Goal: Information Seeking & Learning: Learn about a topic

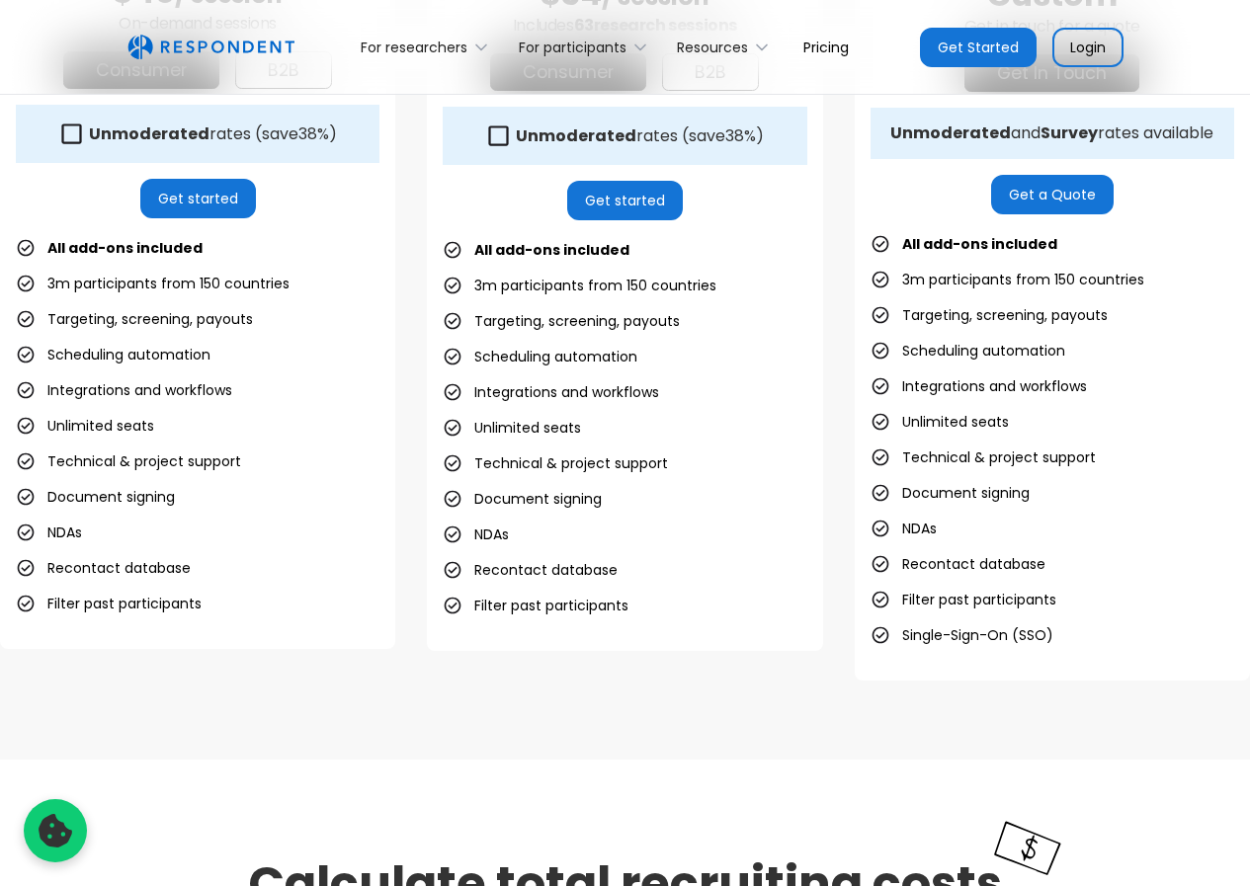
scroll to position [988, 0]
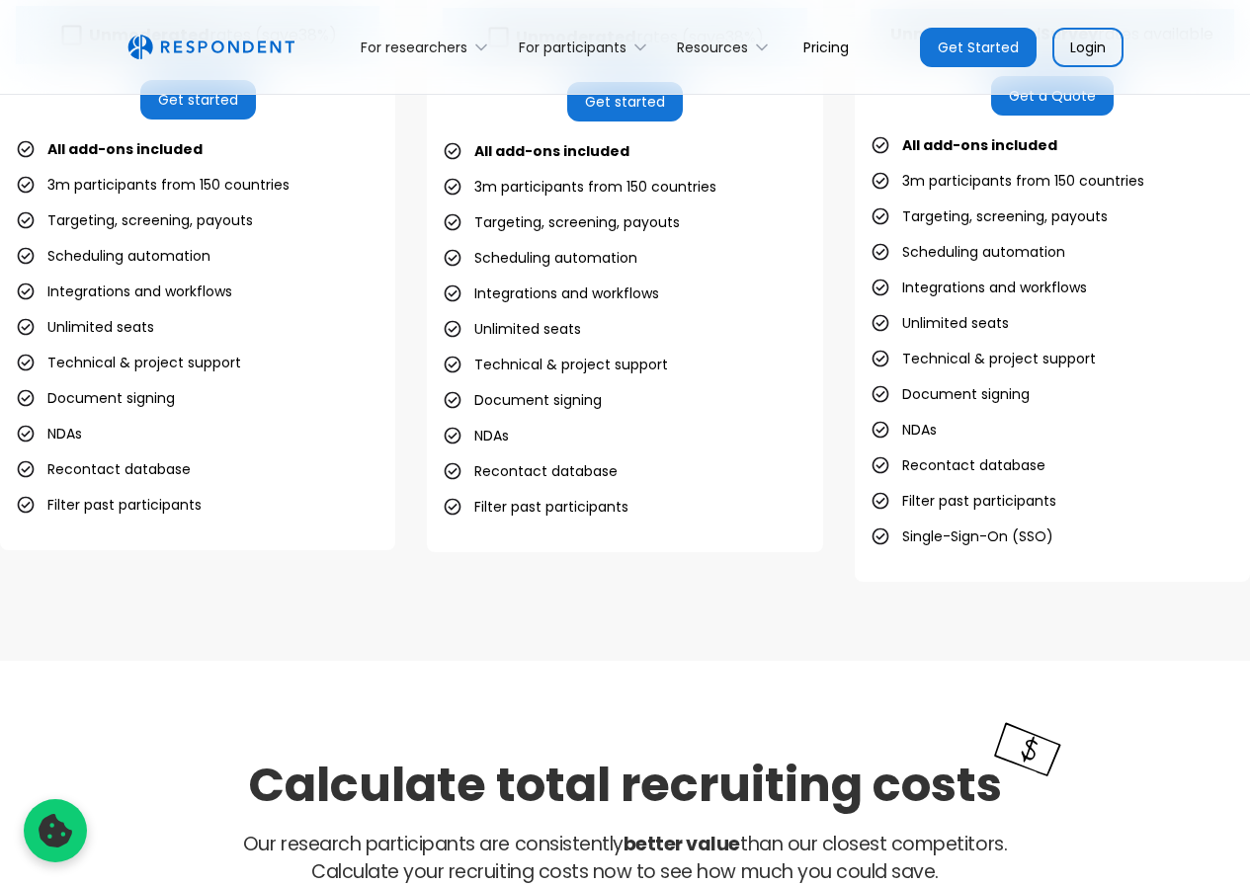
click at [60, 222] on li "Targeting, screening, payouts" at bounding box center [134, 220] width 237 height 28
click at [119, 253] on li "Scheduling automation" at bounding box center [113, 256] width 195 height 28
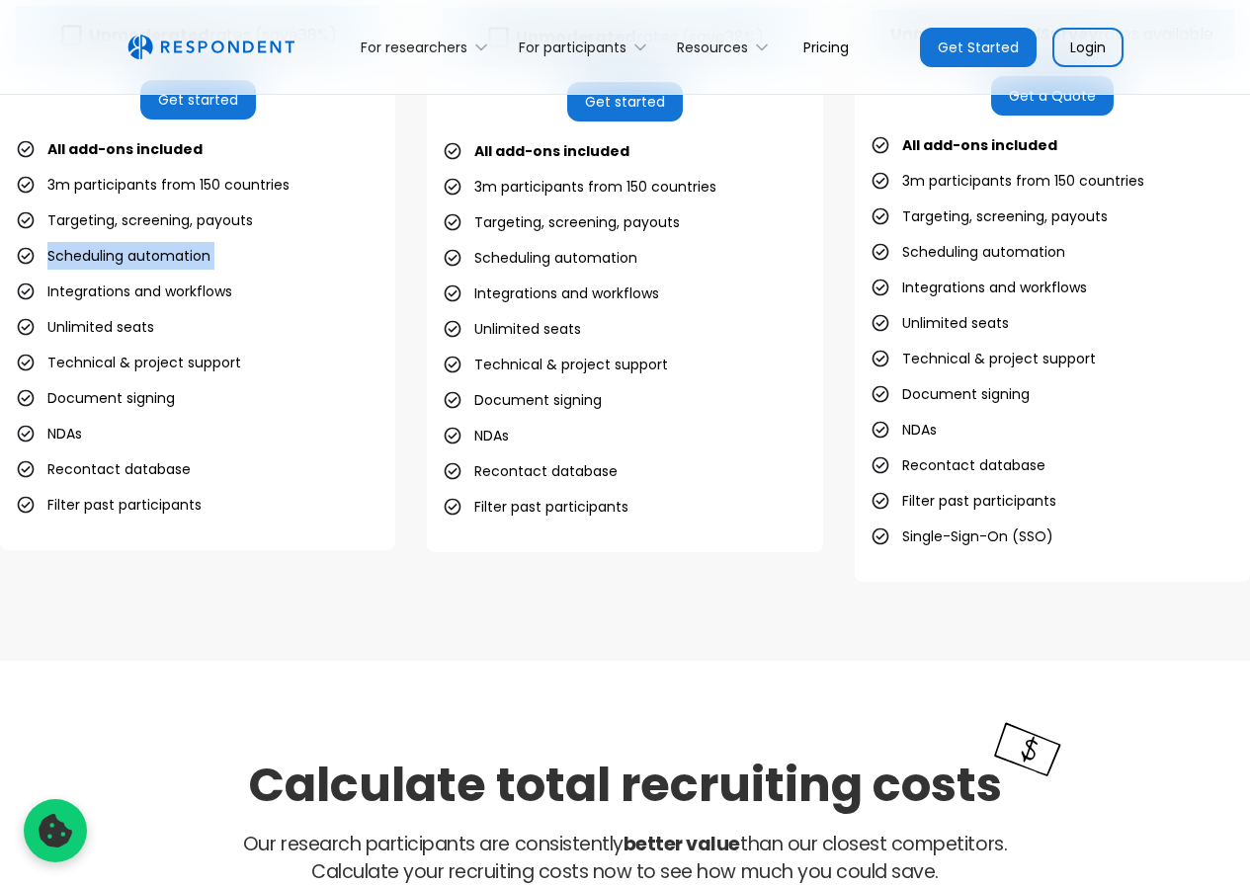
click at [119, 253] on li "Scheduling automation" at bounding box center [113, 256] width 195 height 28
click at [150, 299] on li "Integrations and workflows" at bounding box center [124, 292] width 216 height 28
click at [150, 300] on li "Integrations and workflows" at bounding box center [124, 292] width 216 height 28
click at [205, 330] on ul "All add-ons included 3m participants from 150 countries Targeting, screening, p…" at bounding box center [198, 326] width 364 height 383
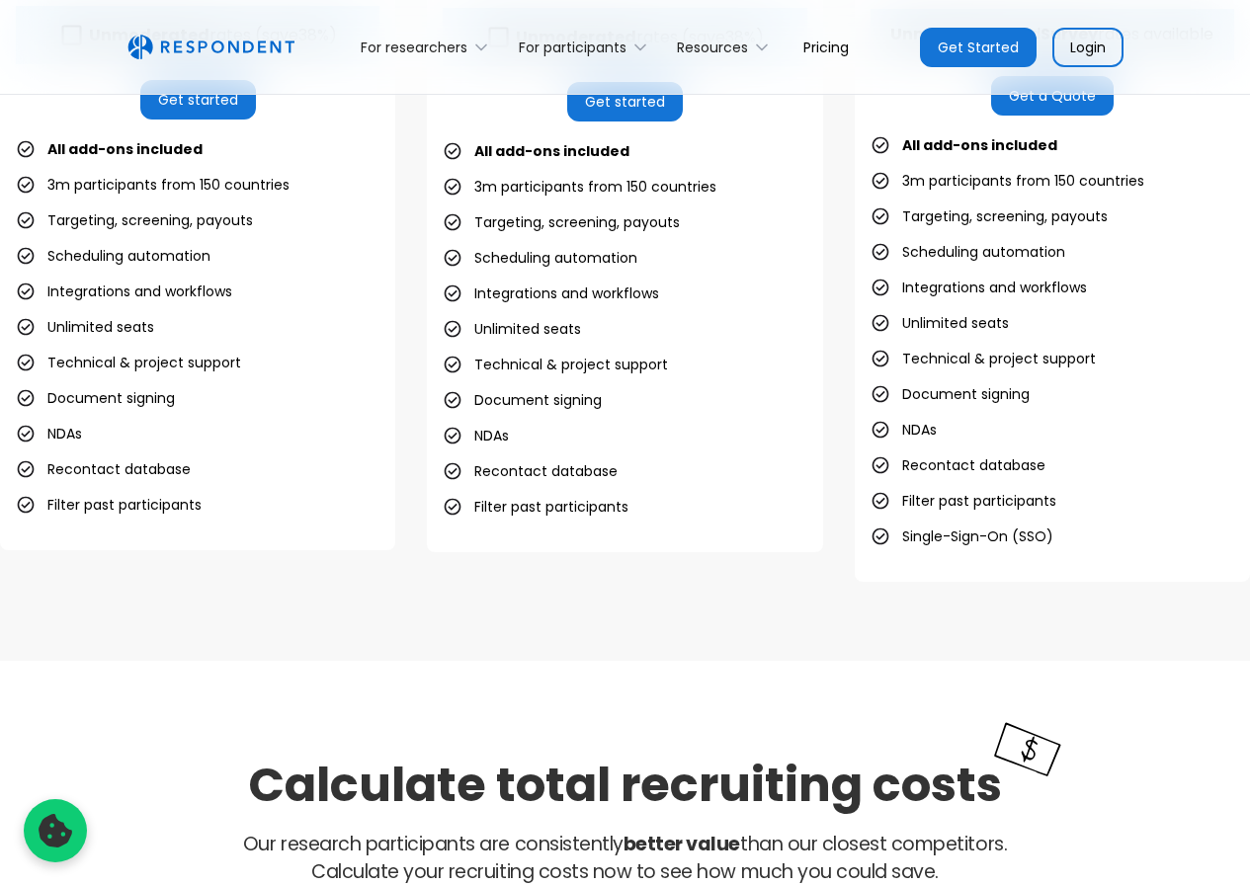
click at [94, 319] on li "Unlimited seats" at bounding box center [85, 327] width 138 height 28
click at [181, 334] on ul "All add-ons included 3m participants from 150 countries Targeting, screening, p…" at bounding box center [198, 326] width 364 height 383
click at [139, 356] on li "Technical & project support" at bounding box center [128, 363] width 225 height 28
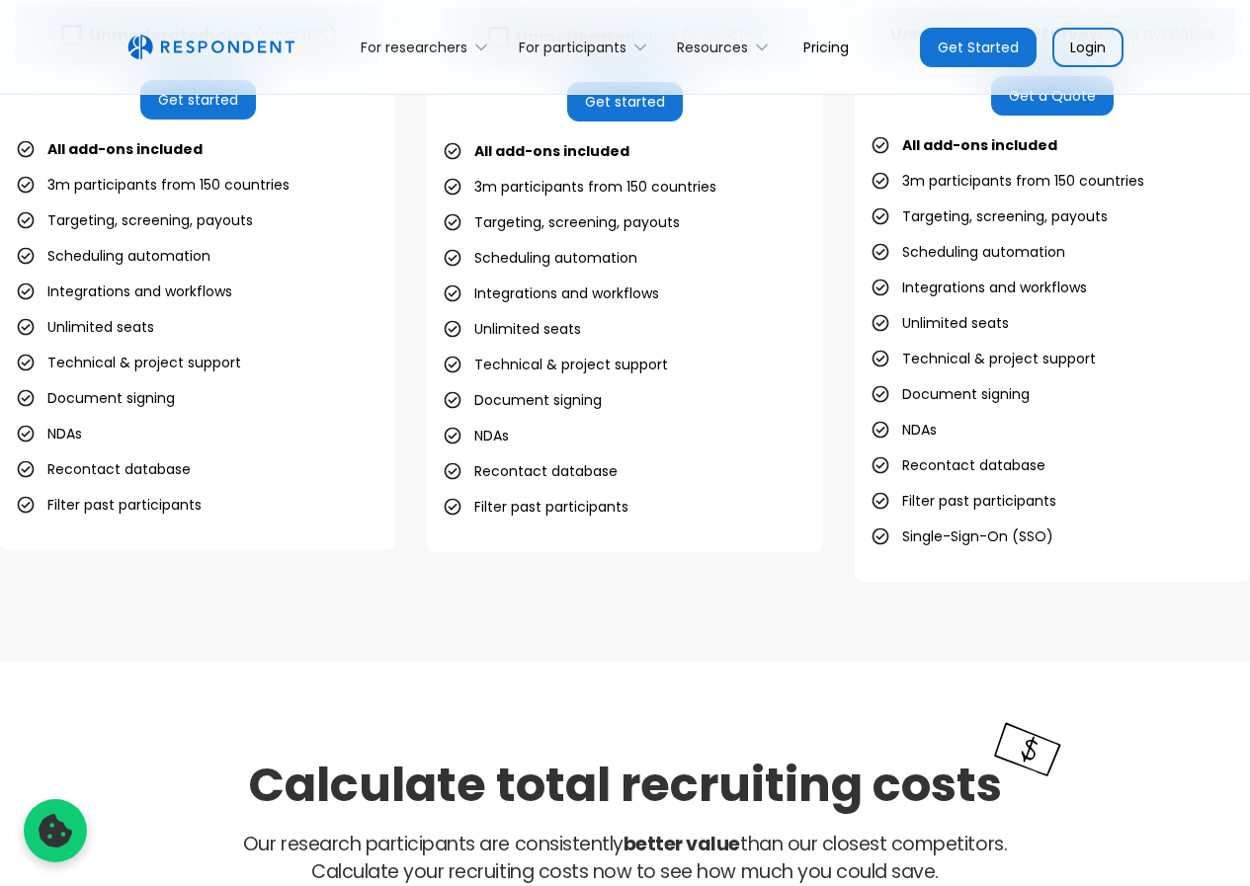
click at [139, 363] on li "Technical & project support" at bounding box center [128, 363] width 225 height 28
click at [211, 334] on ul "All add-ons included 3m participants from 150 countries Targeting, screening, p…" at bounding box center [198, 326] width 364 height 383
click at [120, 414] on ul "All add-ons included 3m participants from 150 countries Targeting, screening, p…" at bounding box center [198, 326] width 364 height 383
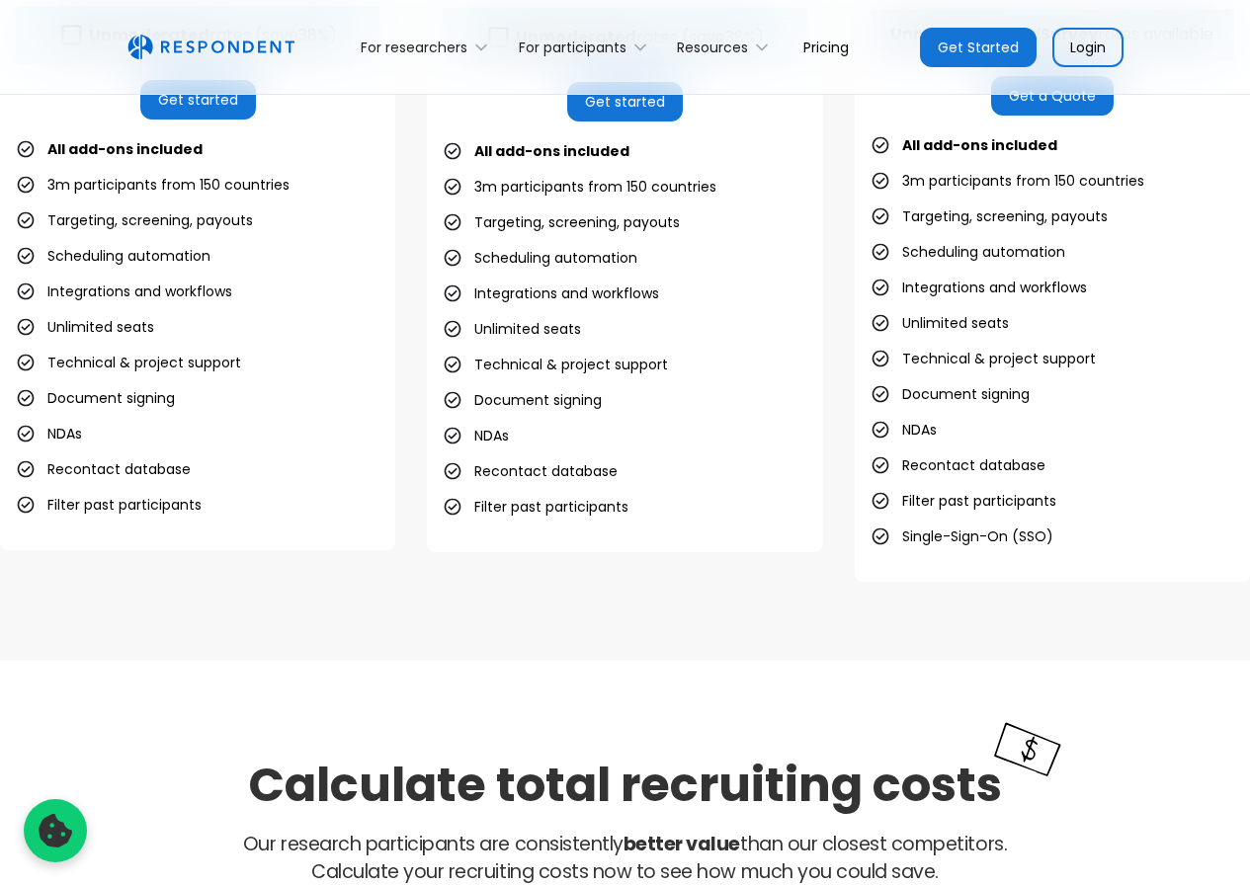
click at [121, 405] on li "Document signing" at bounding box center [95, 398] width 159 height 28
click at [172, 432] on ul "All add-ons included 3m participants from 150 countries Targeting, screening, p…" at bounding box center [198, 326] width 364 height 383
click at [78, 432] on li "NDAs" at bounding box center [49, 434] width 66 height 28
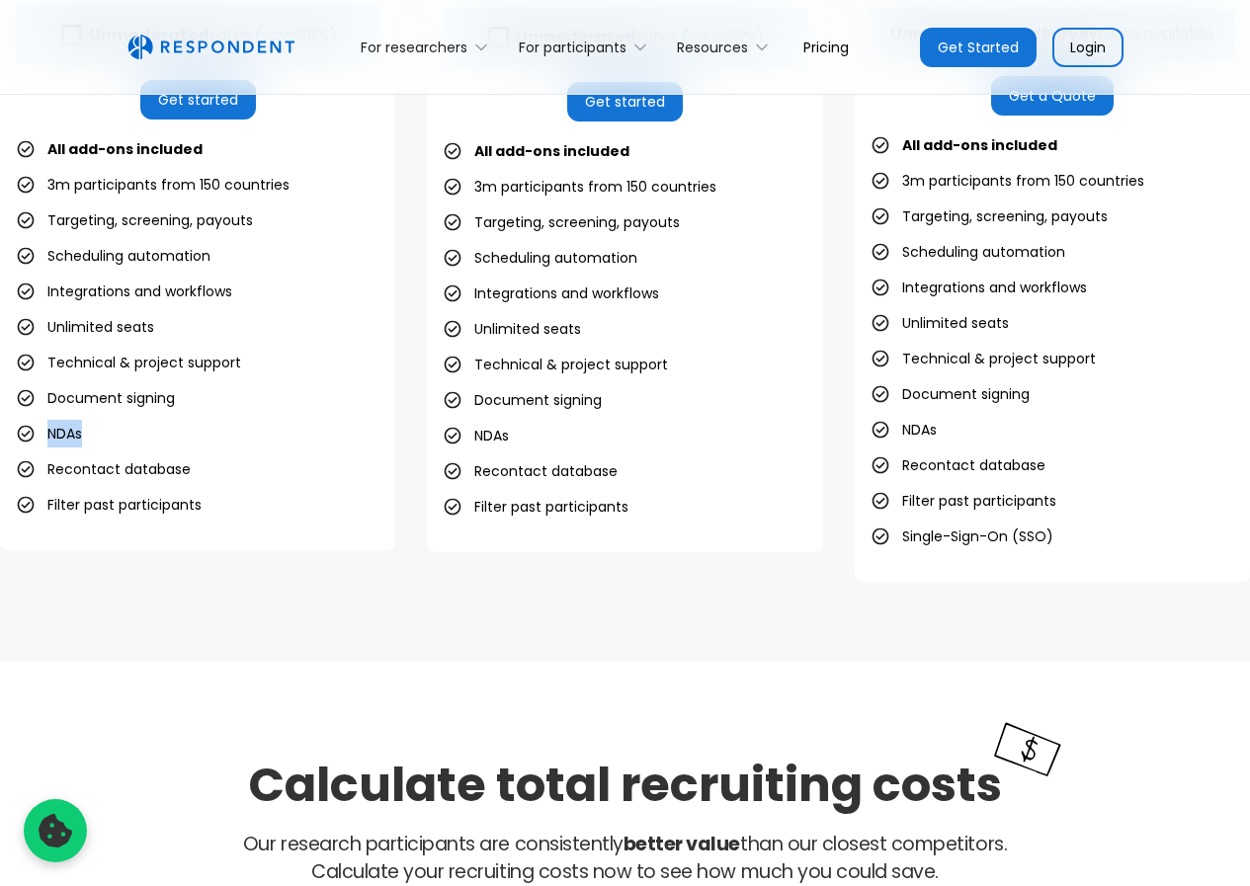
click at [78, 432] on li "NDAs" at bounding box center [49, 434] width 66 height 28
click at [161, 437] on ul "All add-ons included 3m participants from 150 countries Targeting, screening, p…" at bounding box center [198, 326] width 364 height 383
click at [125, 466] on li "Recontact database" at bounding box center [103, 469] width 175 height 28
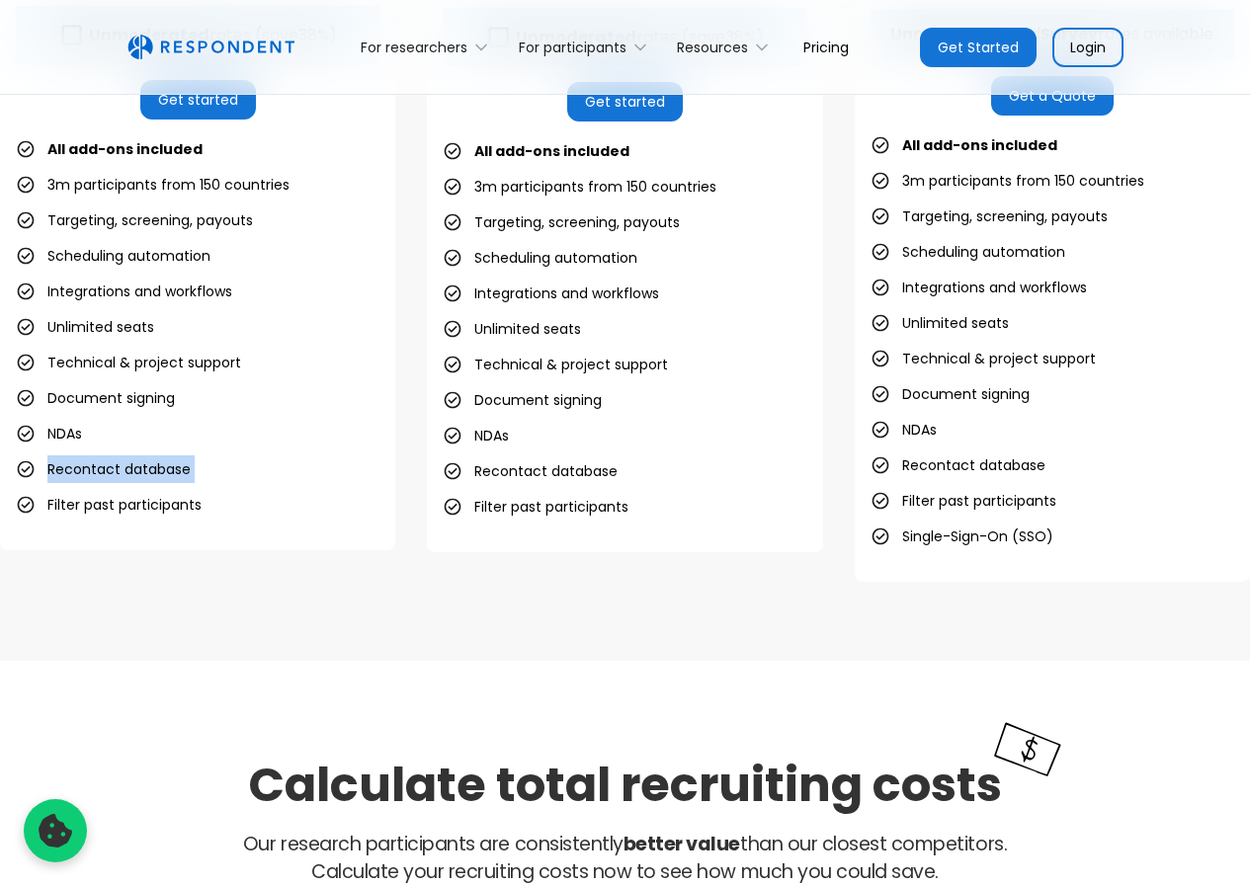
click at [125, 466] on li "Recontact database" at bounding box center [103, 469] width 175 height 28
click at [216, 485] on ul "All add-ons included 3m participants from 150 countries Targeting, screening, p…" at bounding box center [198, 326] width 364 height 383
click at [134, 509] on li "Filter past participants" at bounding box center [109, 505] width 186 height 28
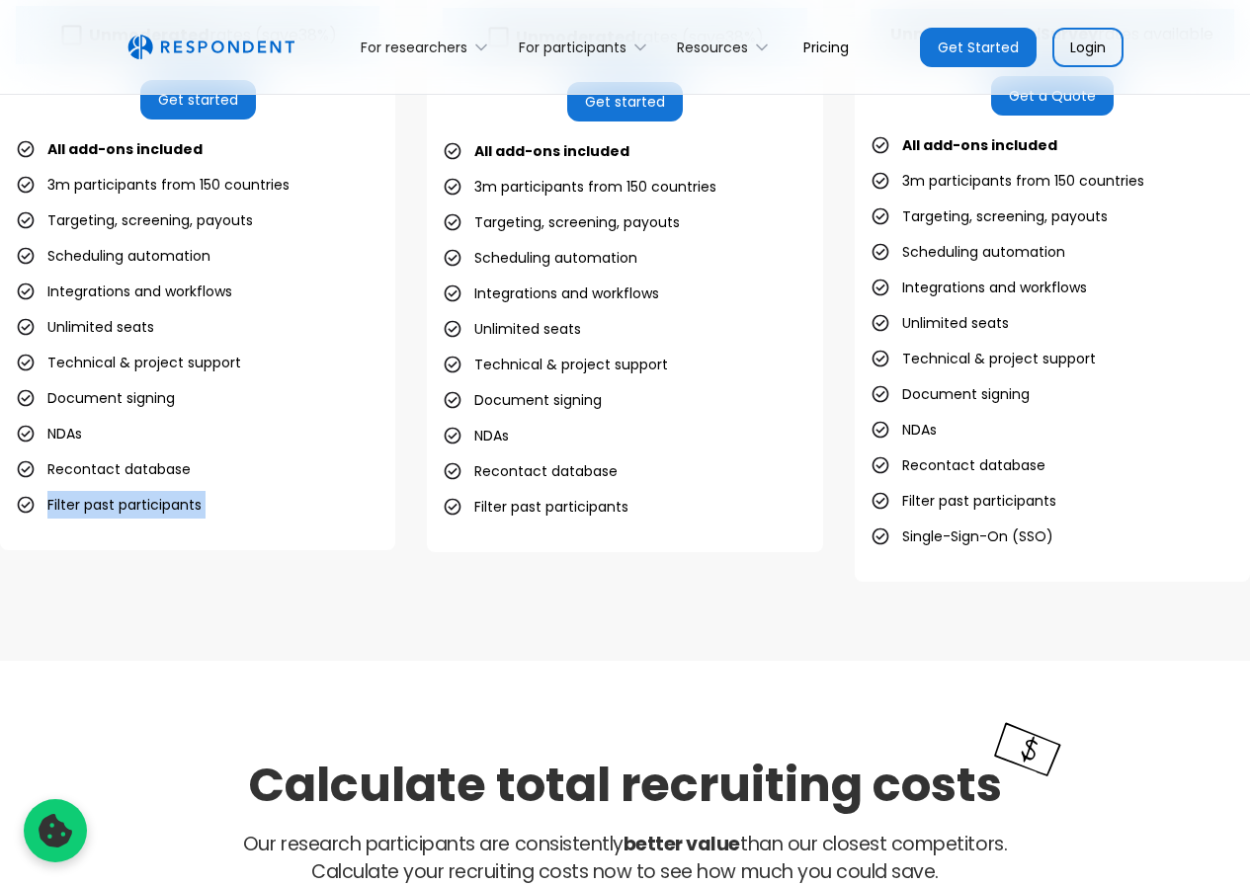
click at [244, 521] on div "Pay-as-you-go Great-value research sessions, whenever you need them $40 / sessi…" at bounding box center [197, 93] width 395 height 914
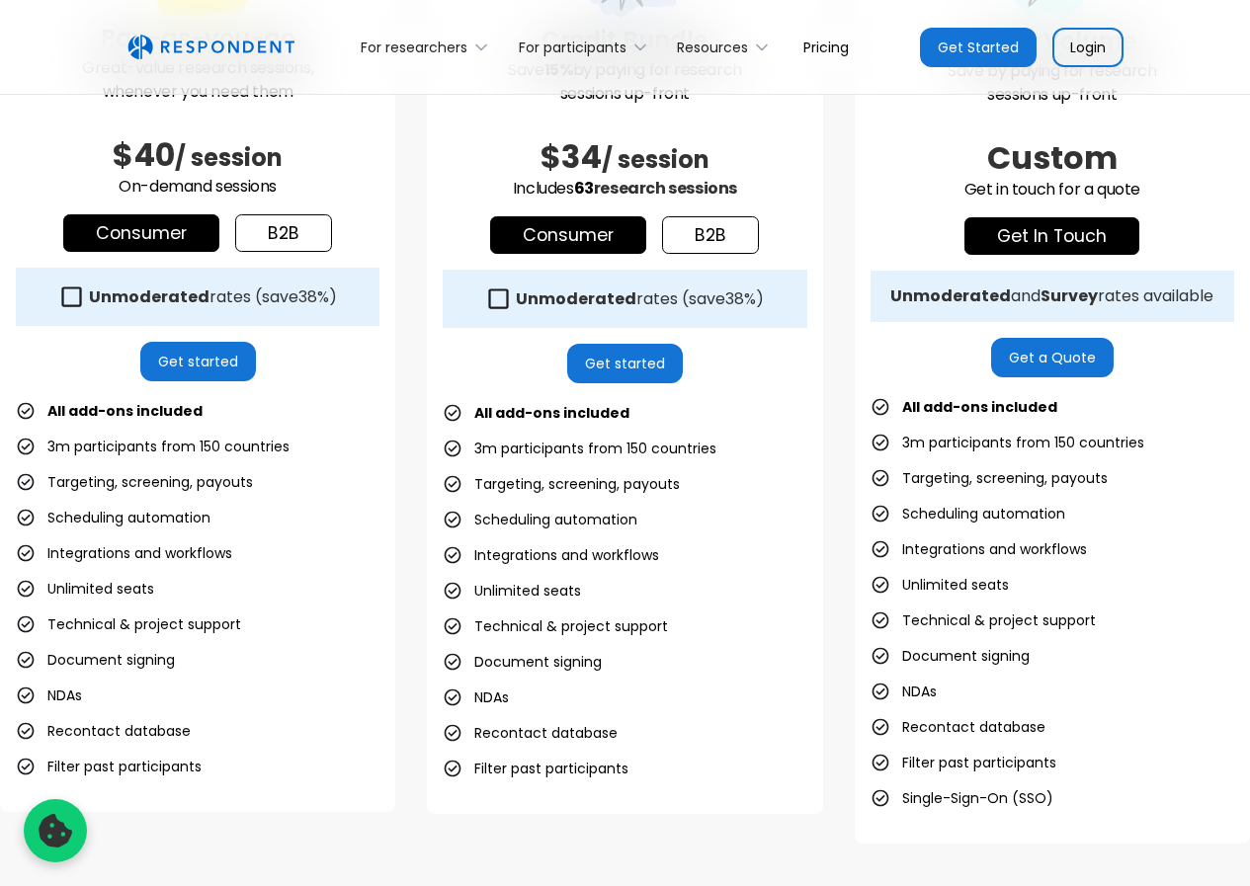
scroll to position [692, 0]
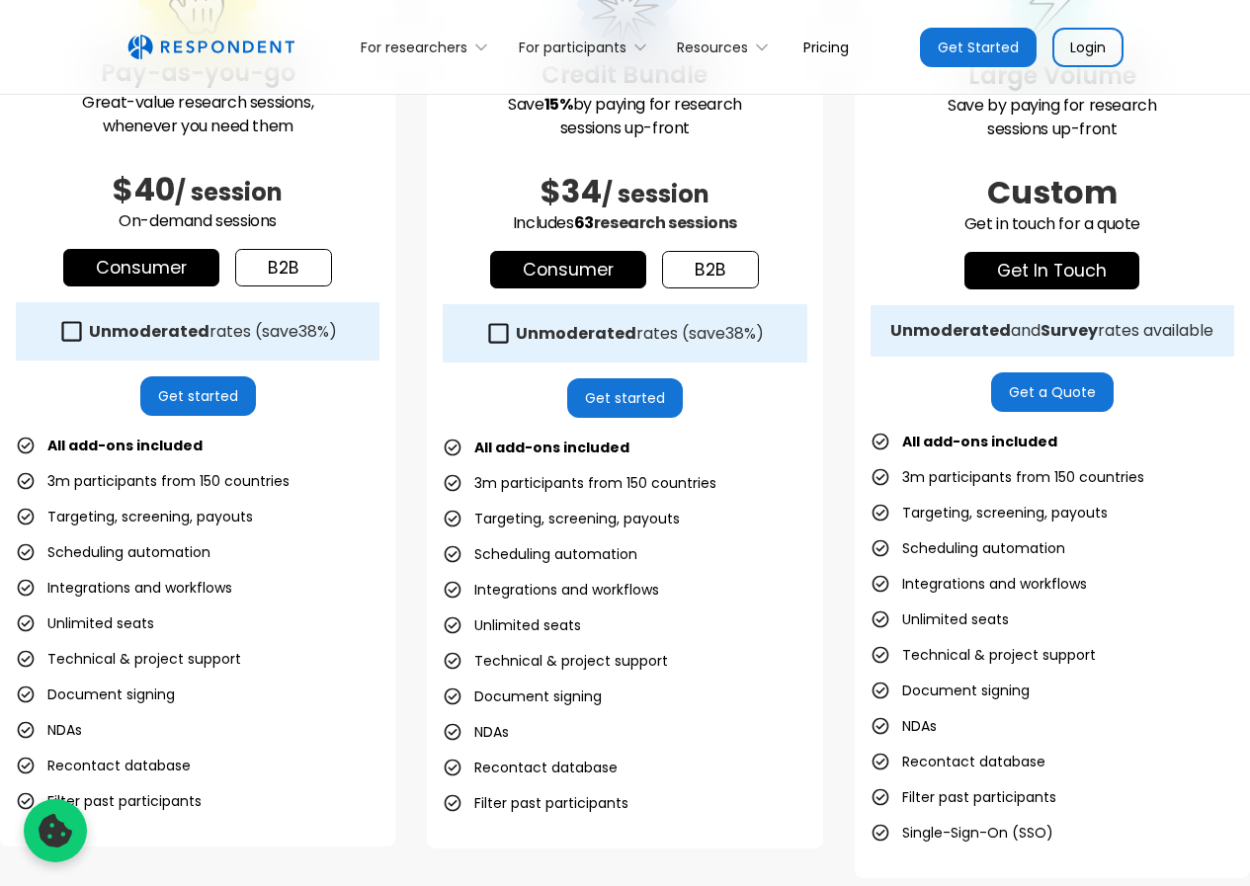
click at [847, 437] on div "Pay-as-you-go Great-value research sessions, whenever you need them $40 / sessi…" at bounding box center [625, 405] width 1250 height 945
click at [844, 430] on div "Pay-as-you-go Great-value research sessions, whenever you need them $40 / sessi…" at bounding box center [625, 405] width 1250 height 945
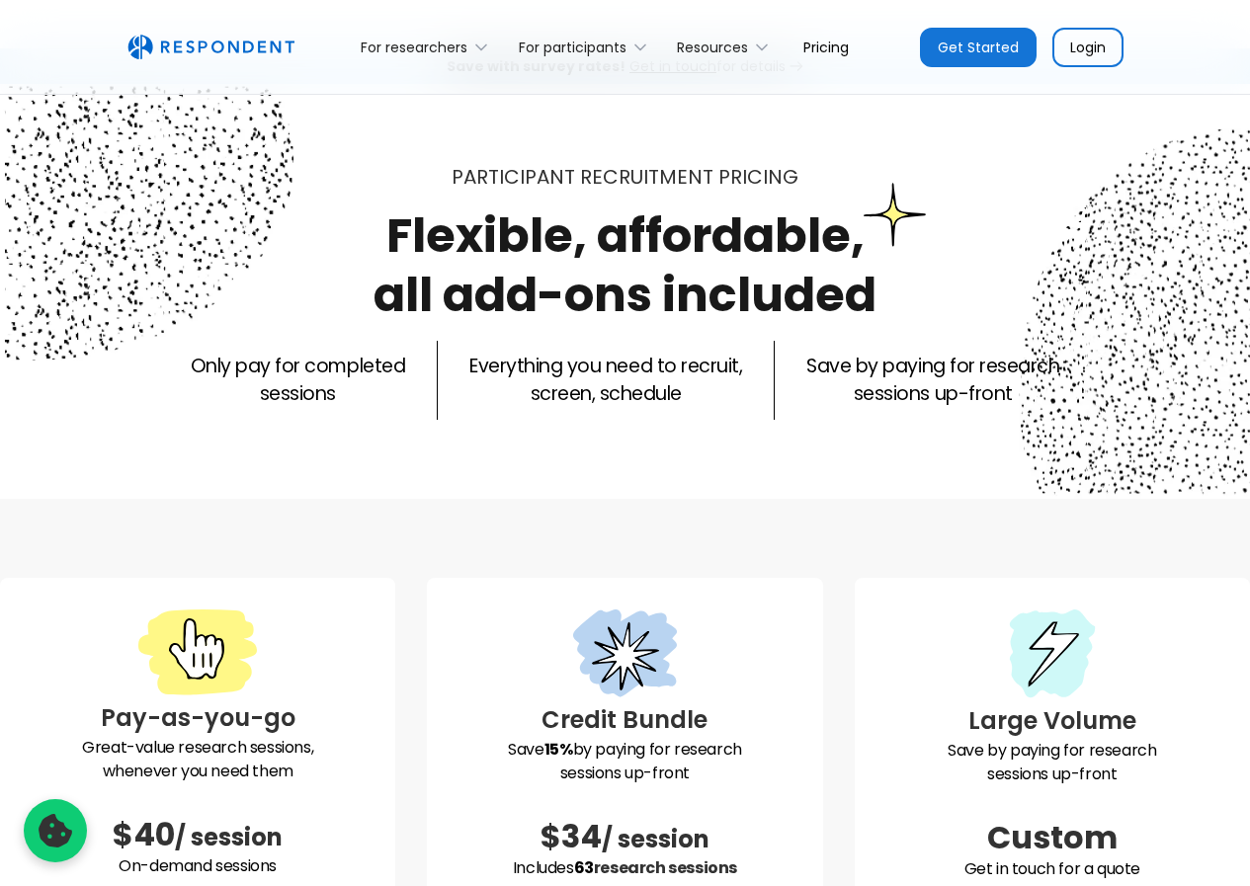
scroll to position [0, 0]
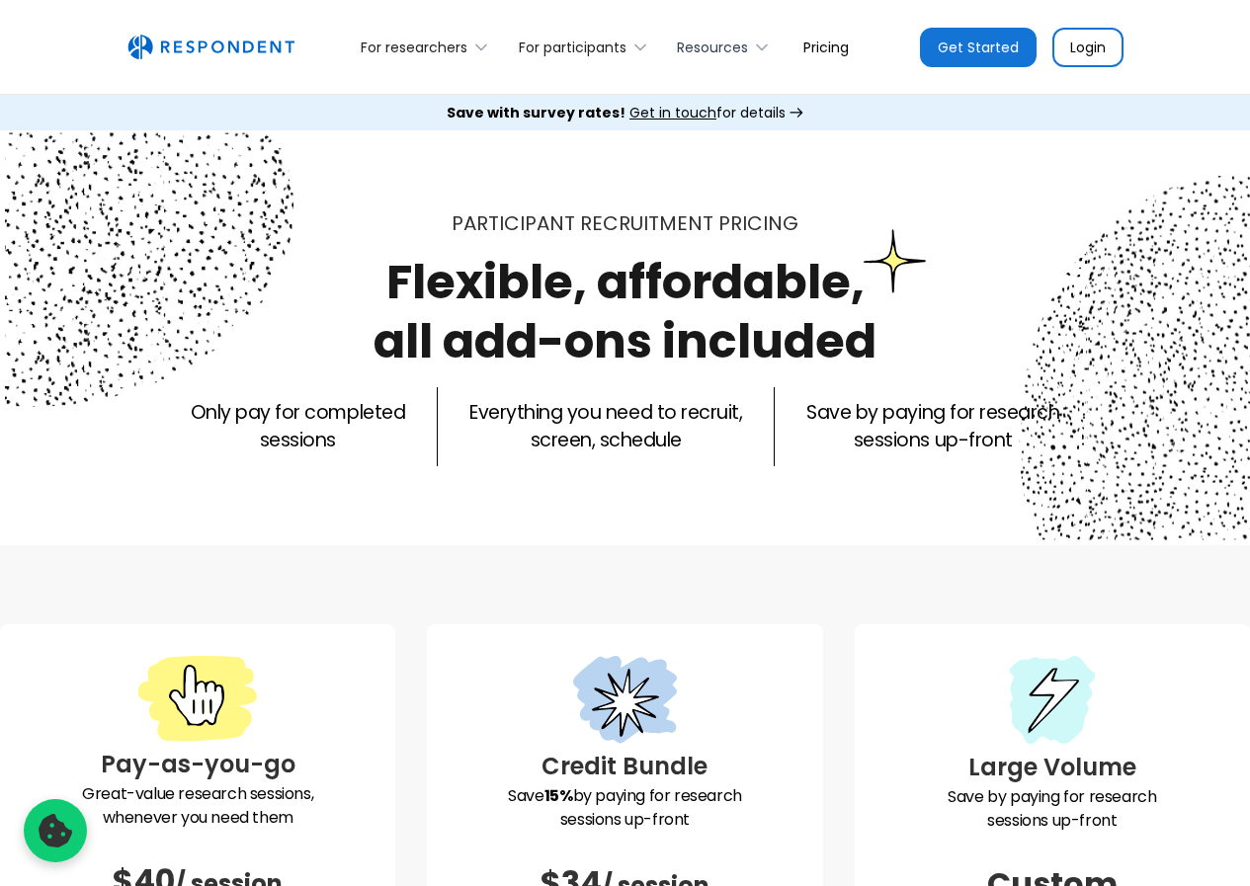
click at [767, 42] on icon at bounding box center [762, 48] width 20 height 20
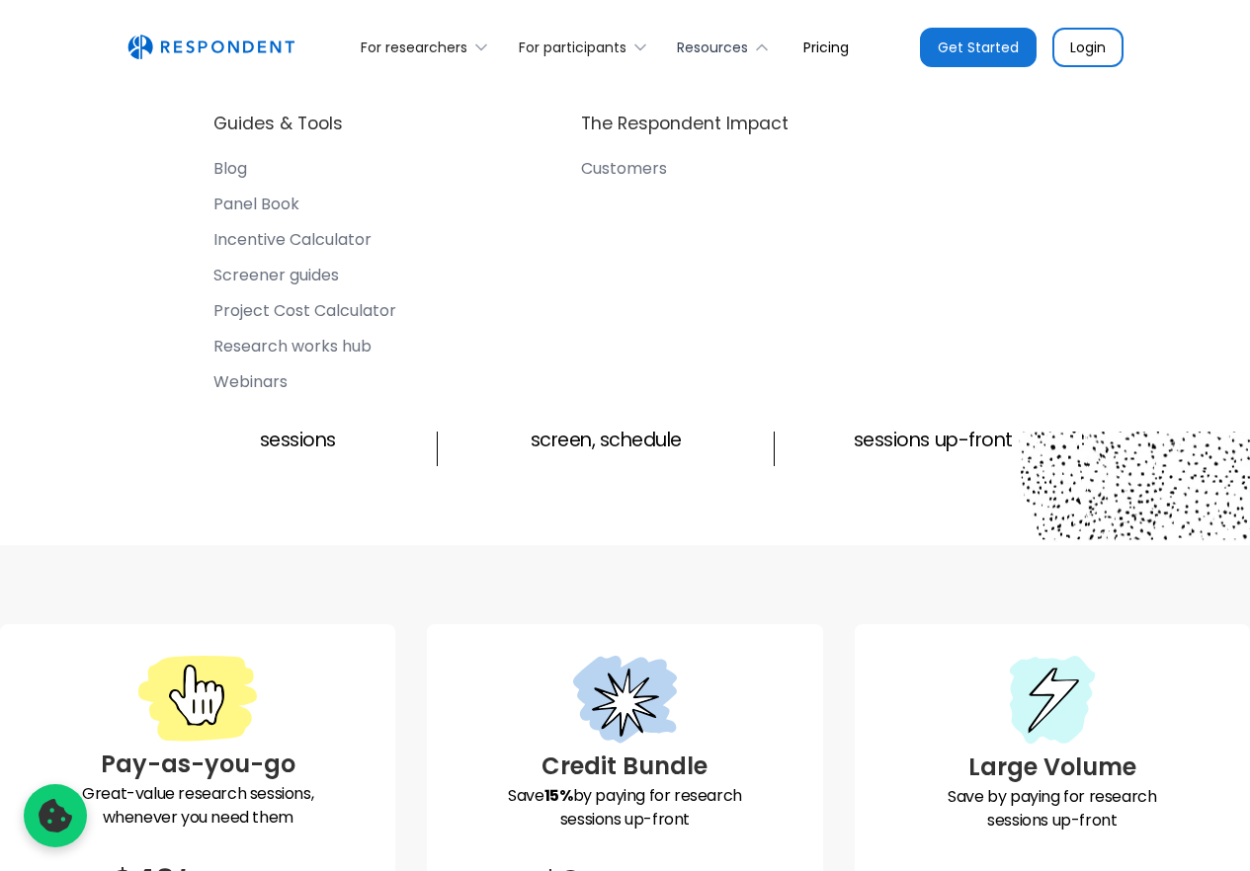
click at [766, 45] on icon at bounding box center [762, 48] width 20 height 20
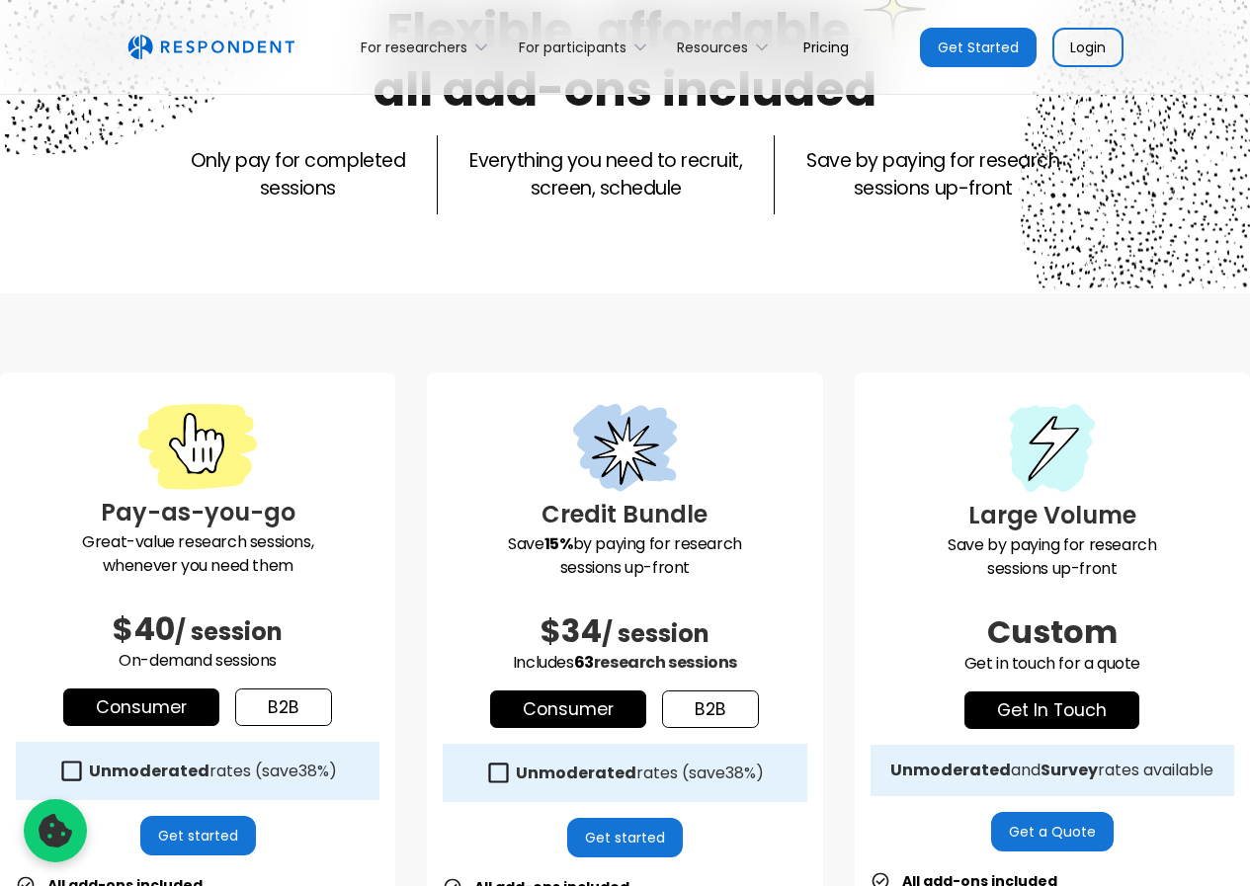
scroll to position [494, 0]
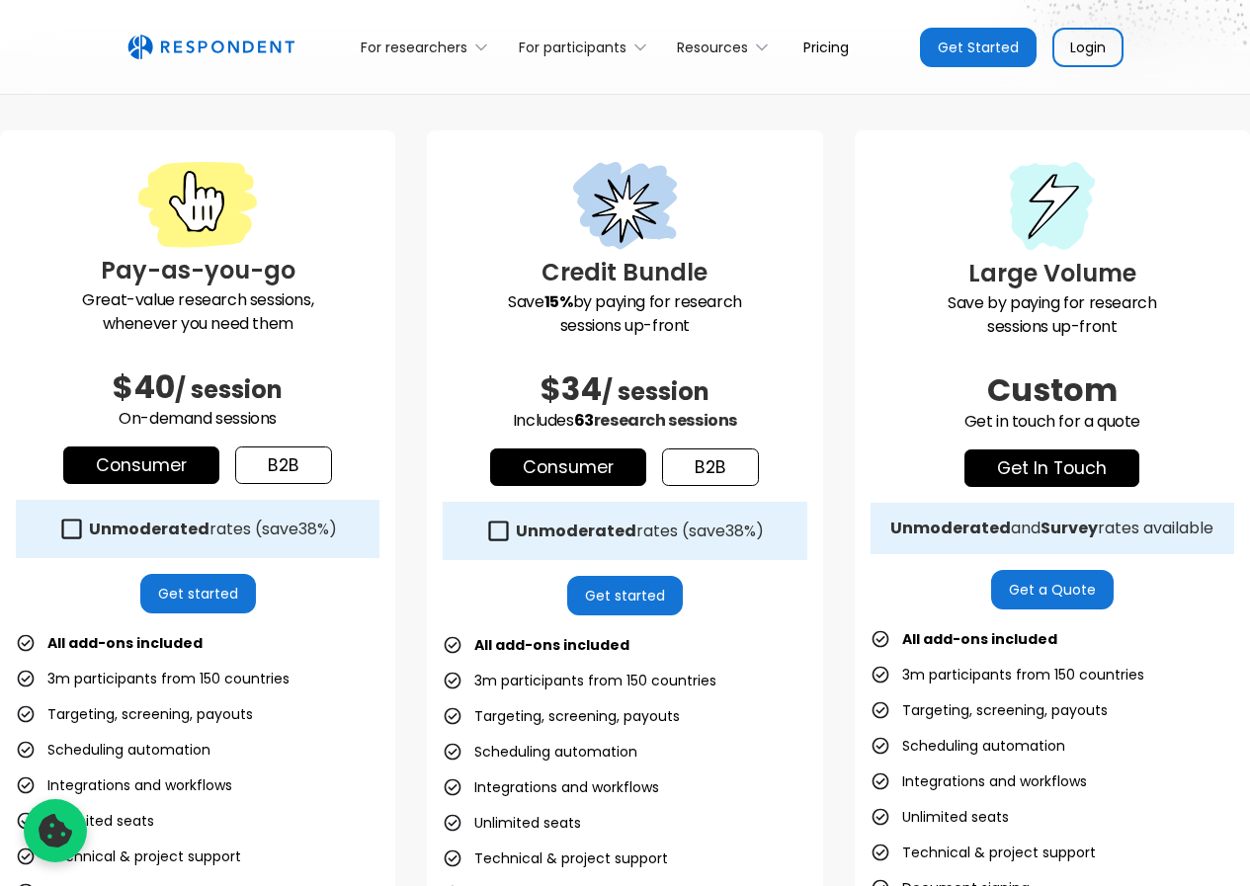
click at [834, 525] on div "Pay-as-you-go Great-value research sessions, whenever you need them $40 / sessi…" at bounding box center [625, 602] width 1250 height 945
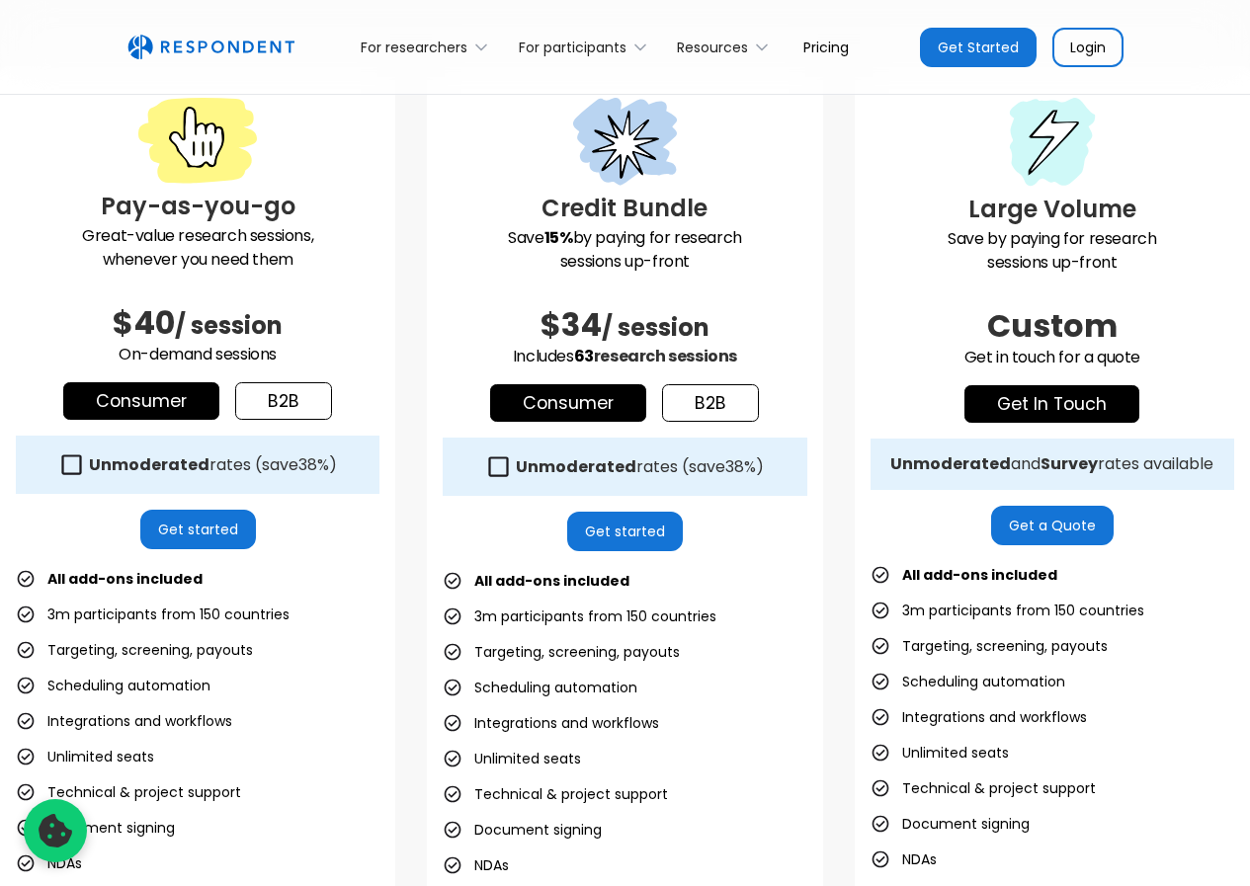
scroll to position [593, 0]
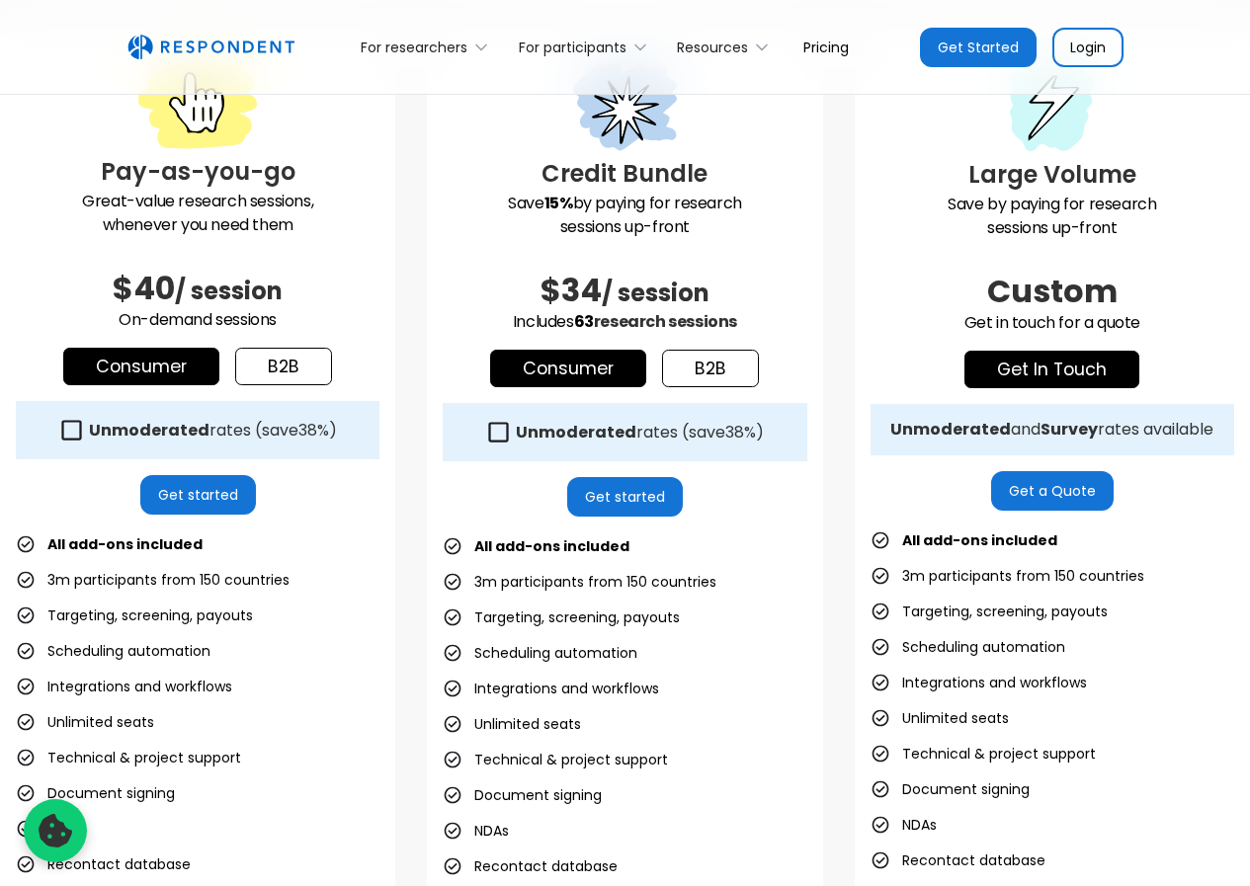
click at [833, 435] on div "Pay-as-you-go Great-value research sessions, whenever you need them $40 / sessi…" at bounding box center [625, 504] width 1250 height 945
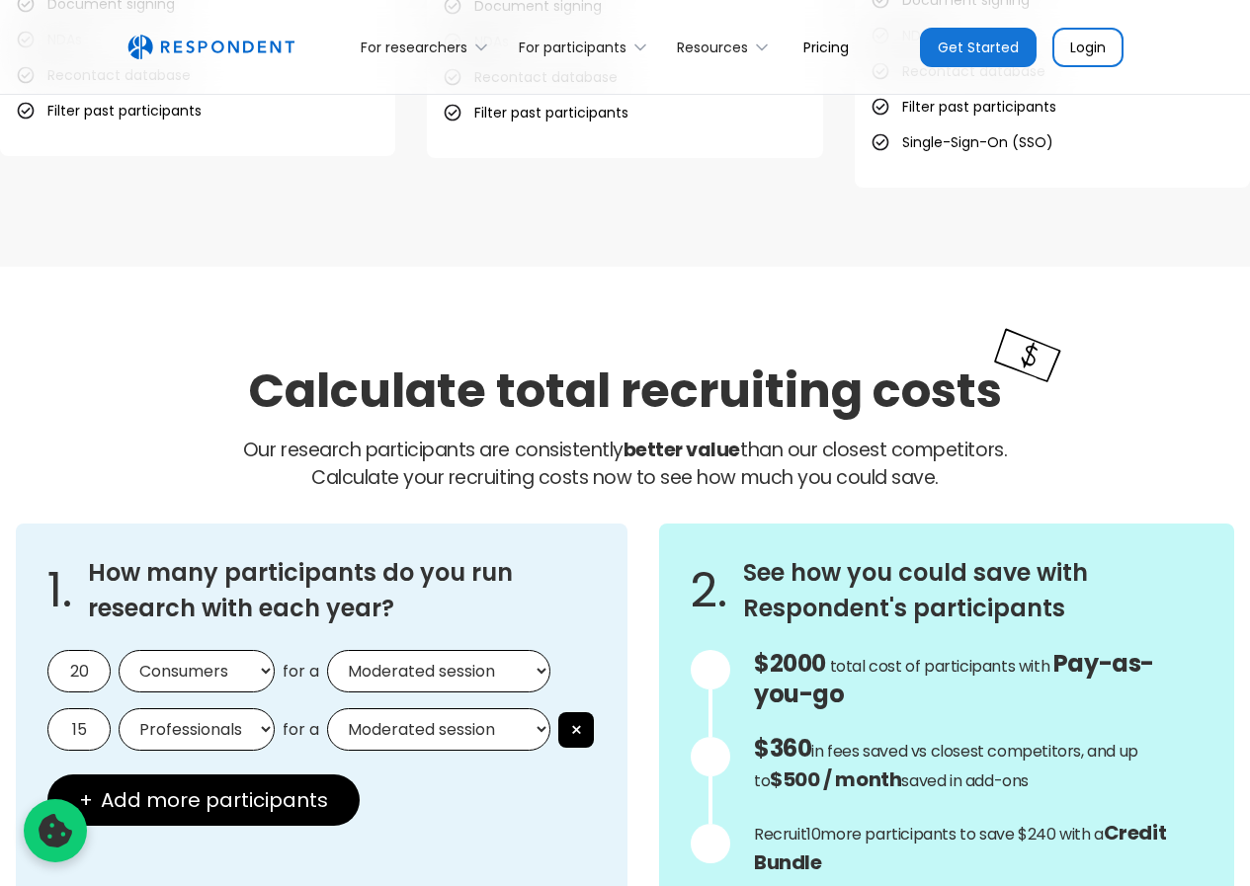
scroll to position [1383, 0]
click at [541, 397] on h2 "Calculate total recruiting costs" at bounding box center [625, 390] width 754 height 66
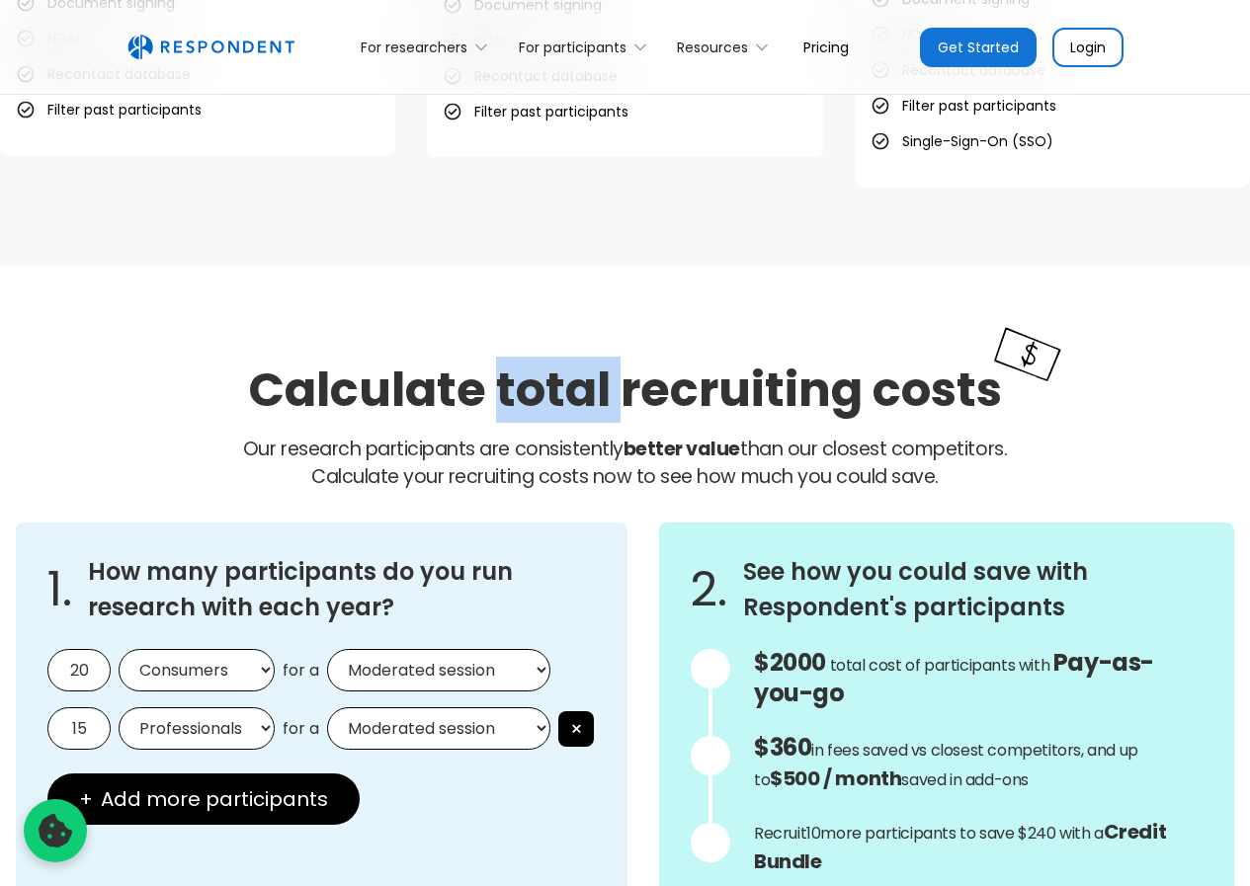
click at [541, 397] on h2 "Calculate total recruiting costs" at bounding box center [625, 390] width 754 height 66
click at [625, 451] on strong "better value" at bounding box center [681, 449] width 117 height 27
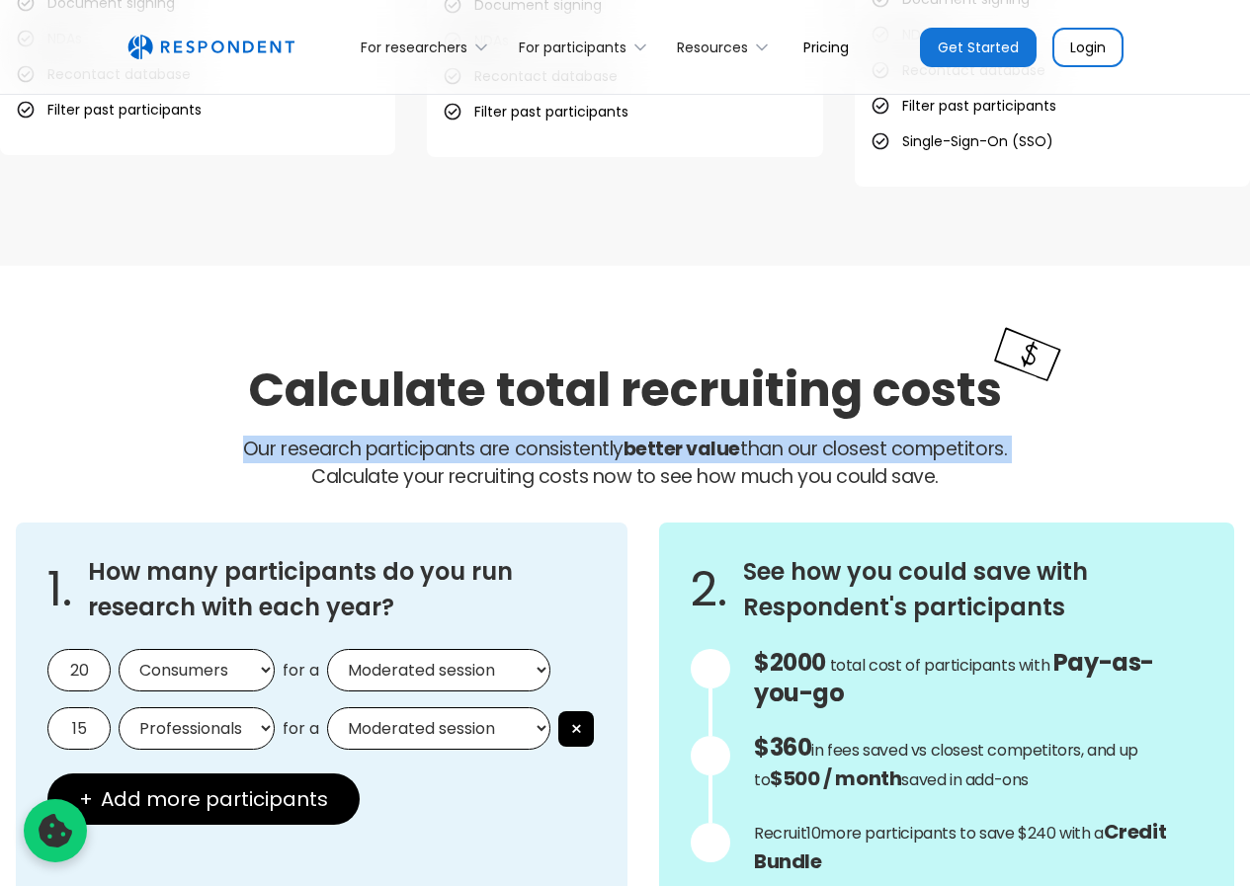
click at [625, 451] on strong "better value" at bounding box center [681, 449] width 117 height 27
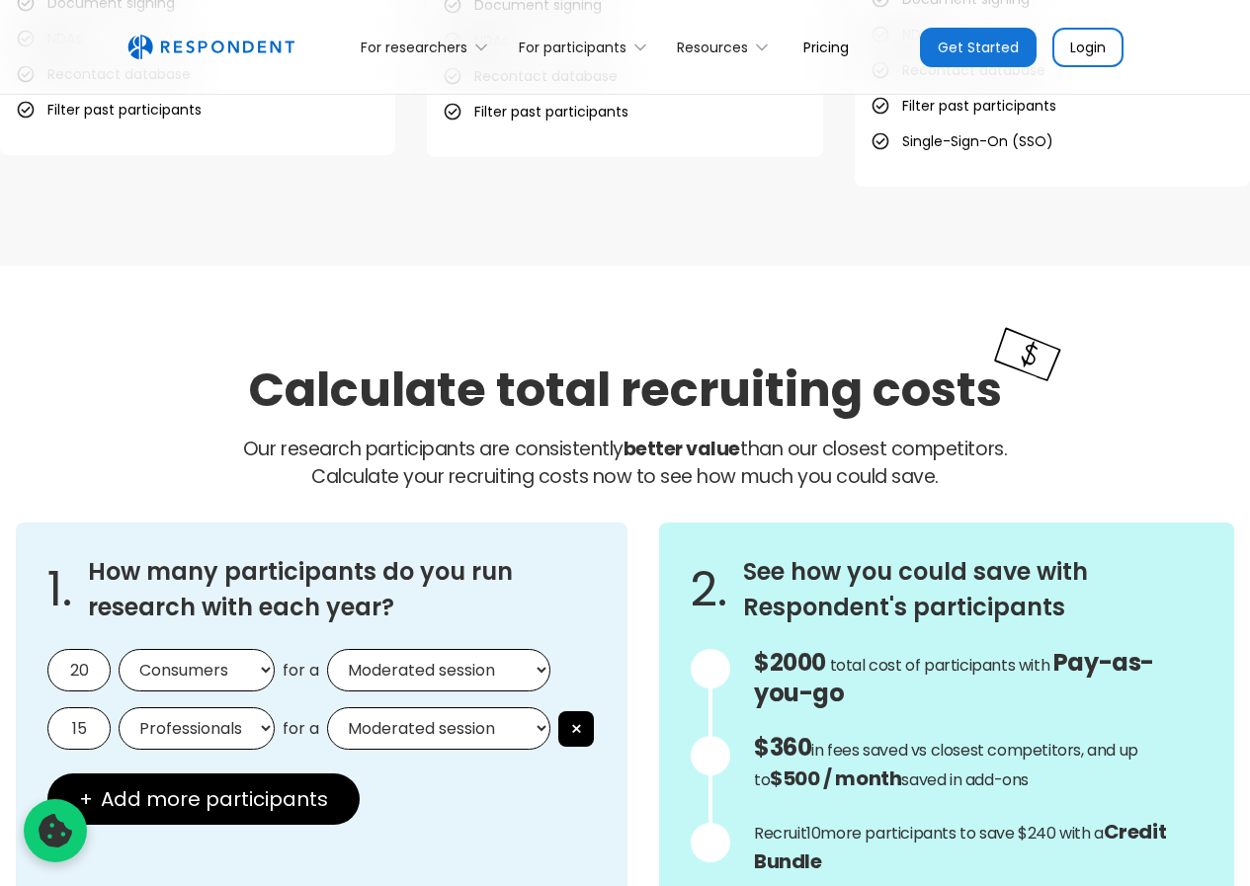
click at [632, 475] on span "Calculate your recruiting costs now to see how much you could save." at bounding box center [624, 476] width 627 height 27
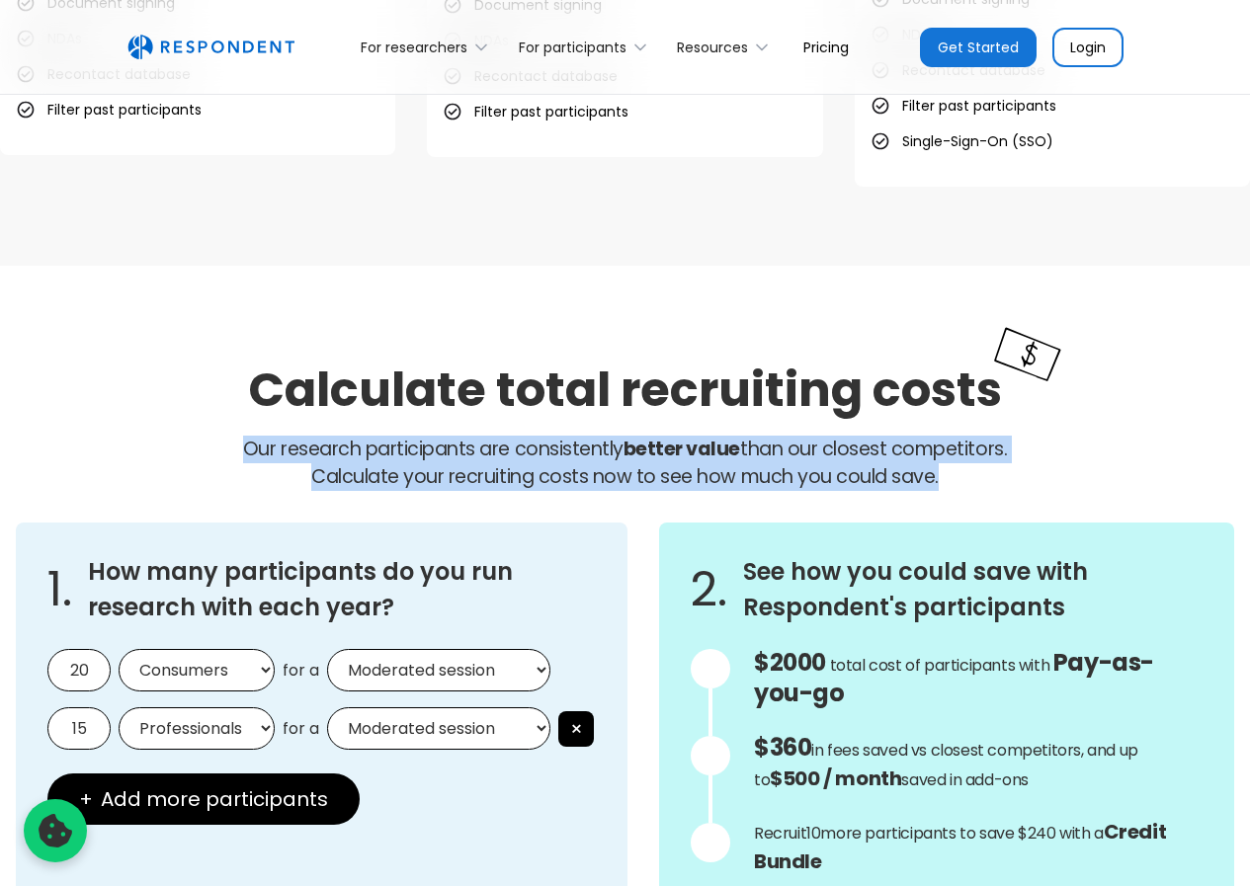
drag, startPoint x: 953, startPoint y: 474, endPoint x: 220, endPoint y: 439, distance: 733.9
click at [220, 439] on p "Our research participants are consistently better value than our closest compet…" at bounding box center [625, 463] width 1218 height 55
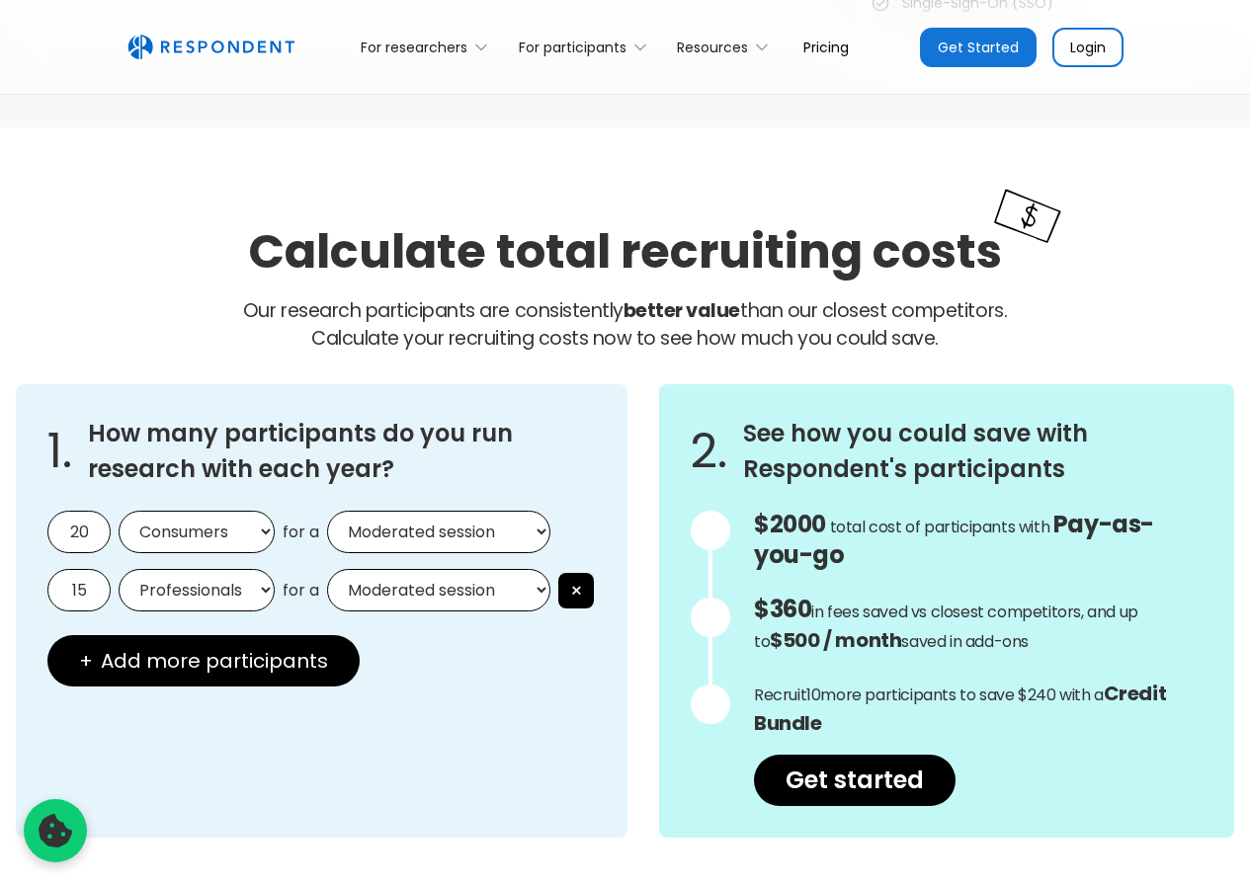
scroll to position [1778, 0]
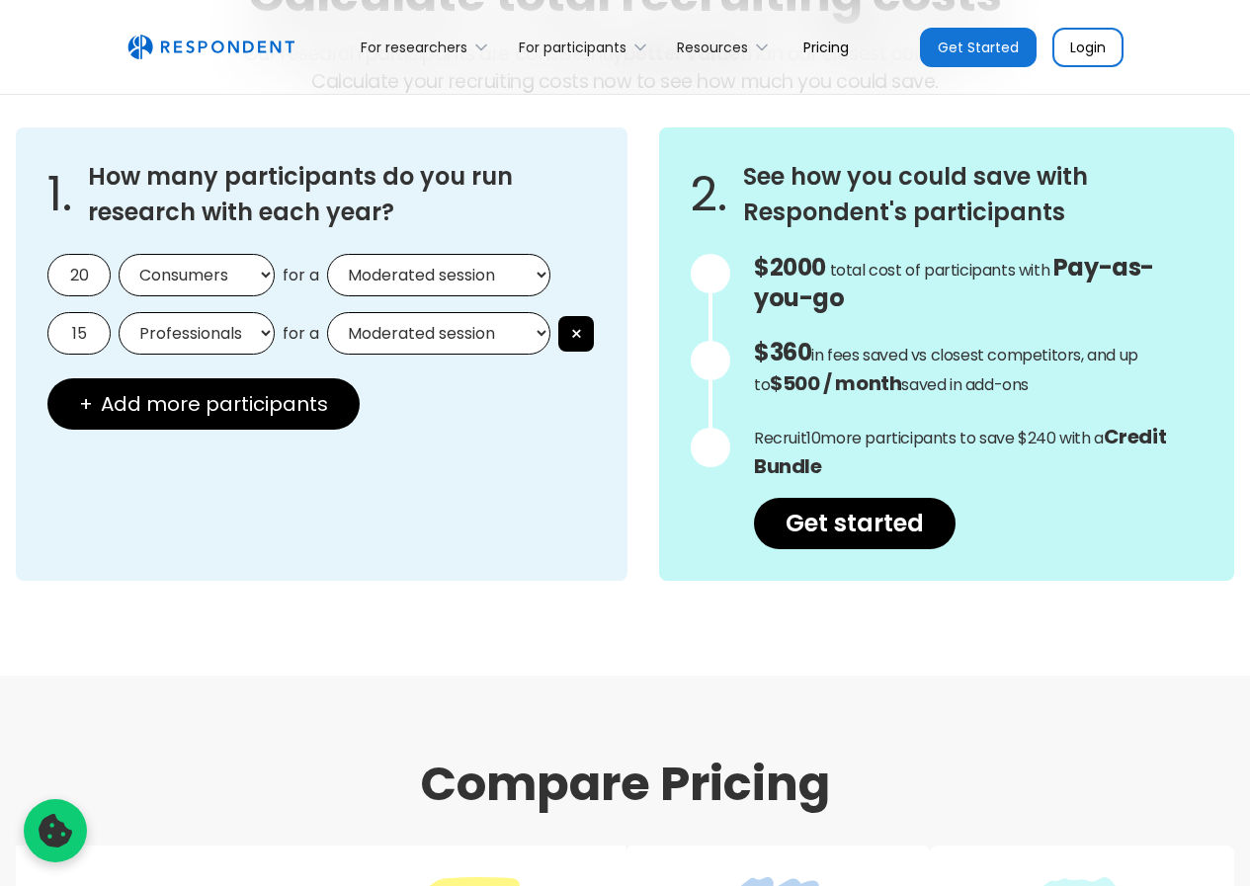
click at [198, 274] on select "Consumers Professionals" at bounding box center [197, 275] width 156 height 42
click at [252, 277] on select "Consumers Professionals" at bounding box center [197, 275] width 156 height 42
click at [394, 282] on select "Moderated session Unmoderated session" at bounding box center [438, 275] width 223 height 42
click at [469, 267] on select "Moderated session Unmoderated session" at bounding box center [438, 275] width 223 height 42
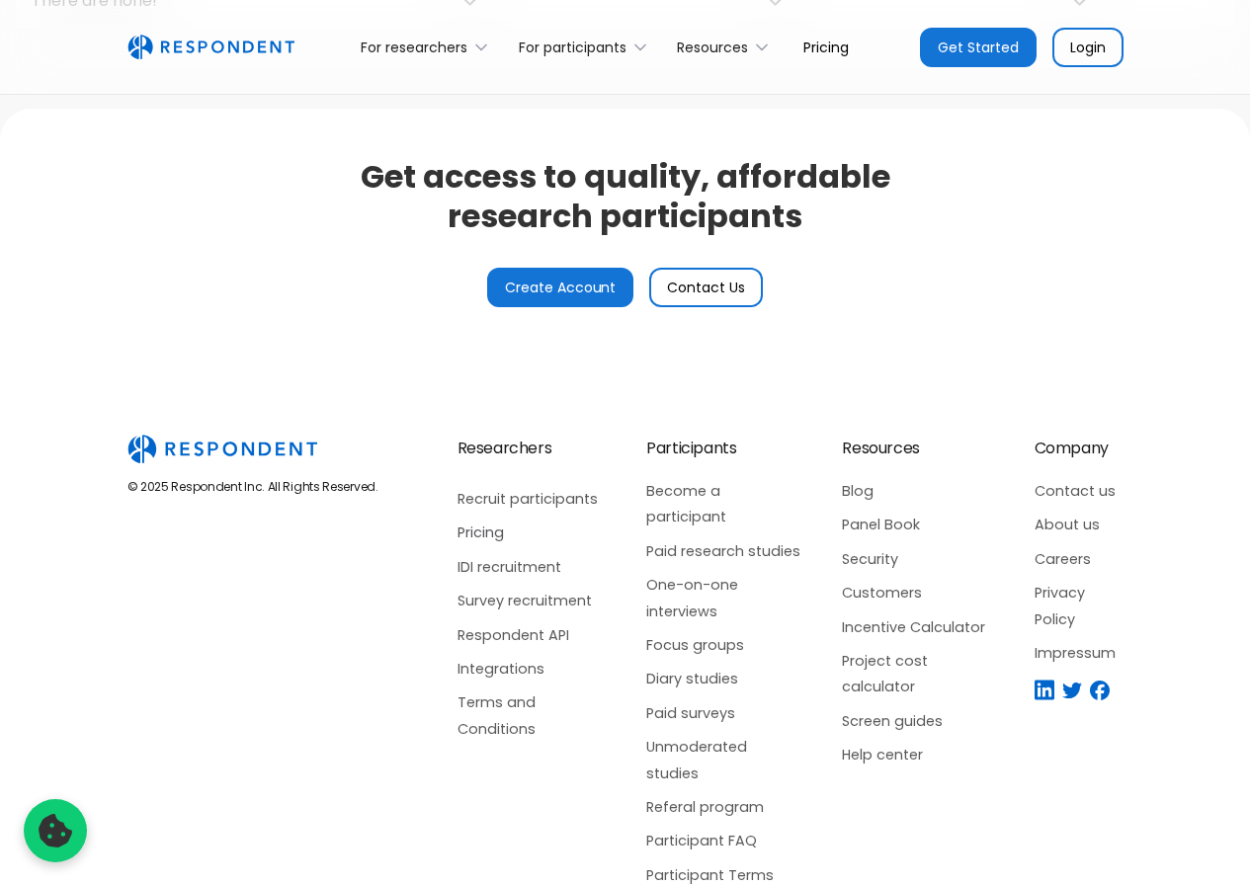
scroll to position [4764, 0]
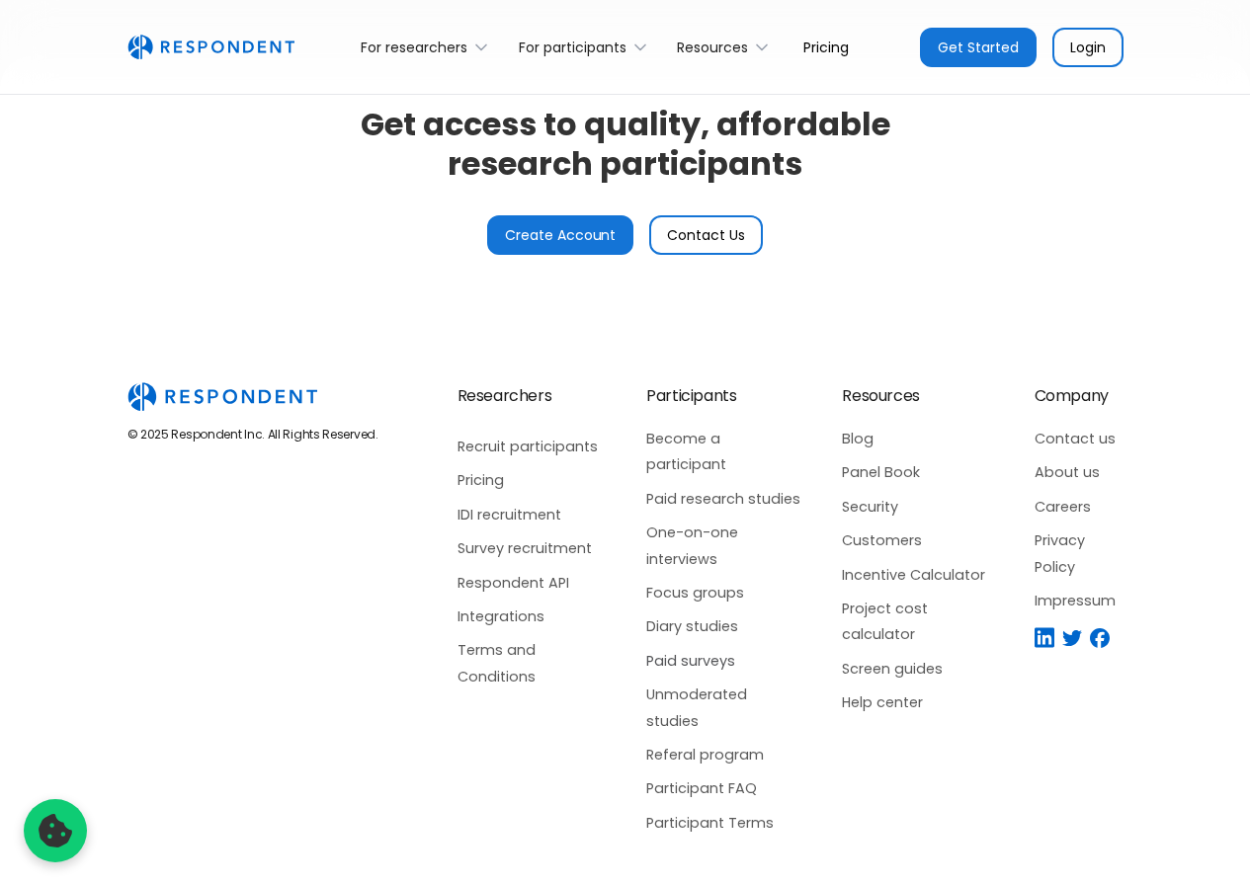
click at [685, 662] on link "Paid surveys" at bounding box center [724, 661] width 156 height 26
